Goal: Transaction & Acquisition: Purchase product/service

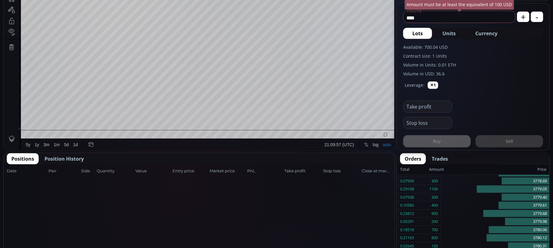
scroll to position [327, 0]
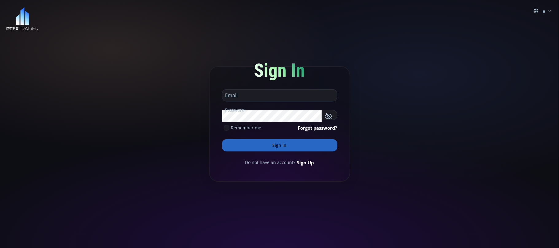
type input "**********"
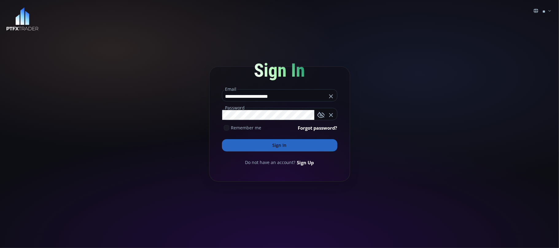
click at [273, 144] on button "Sign In" at bounding box center [279, 145] width 115 height 12
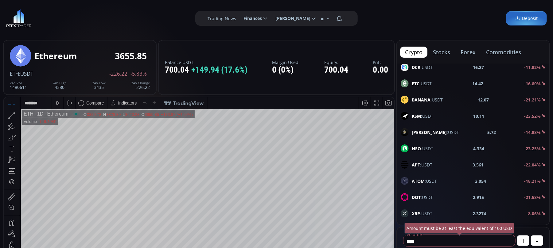
scroll to position [205, 0]
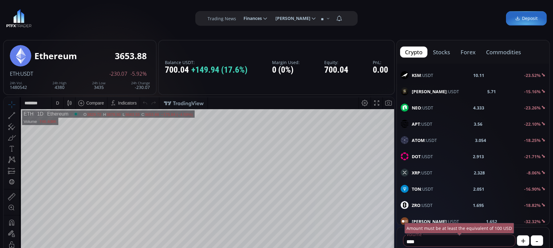
click at [420, 176] on span "XRP :USDT" at bounding box center [422, 173] width 21 height 6
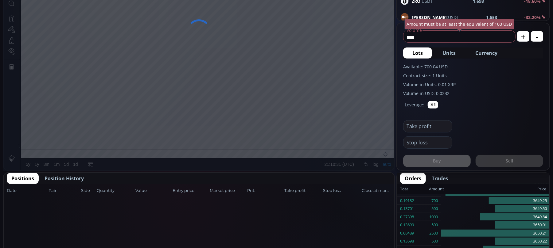
scroll to position [41, 0]
